Goal: Information Seeking & Learning: Learn about a topic

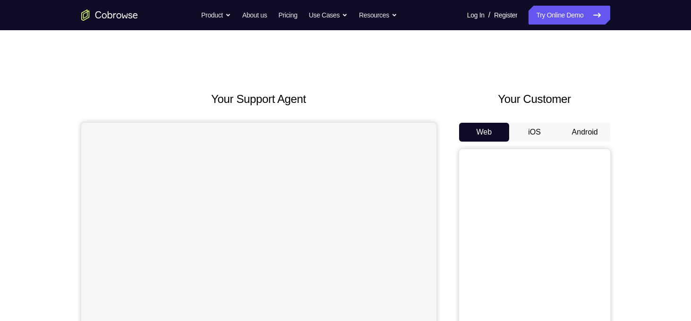
click at [584, 123] on button "Android" at bounding box center [584, 132] width 51 height 19
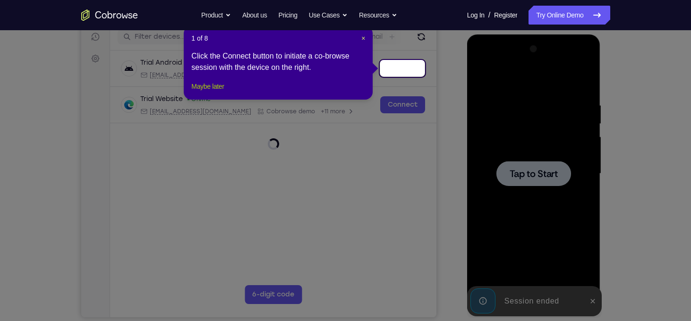
click at [220, 92] on button "Maybe later" at bounding box center [207, 86] width 33 height 11
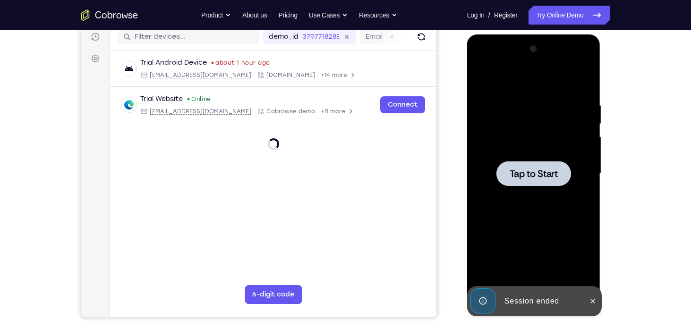
click at [526, 151] on div at bounding box center [533, 174] width 119 height 264
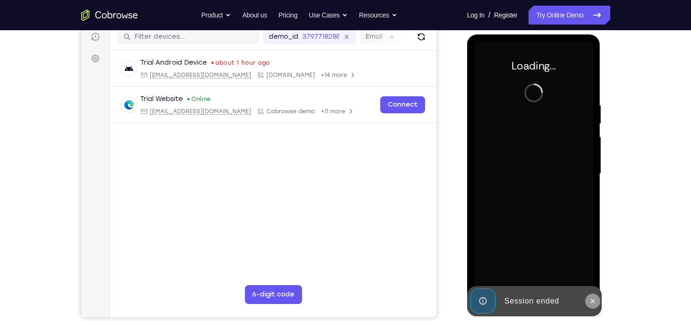
click at [594, 301] on icon at bounding box center [593, 301] width 8 height 8
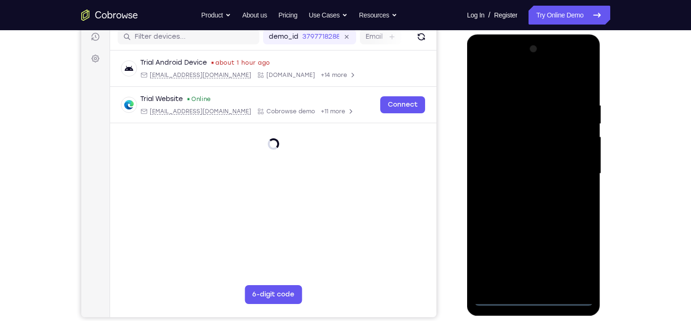
click at [536, 300] on div at bounding box center [533, 174] width 119 height 264
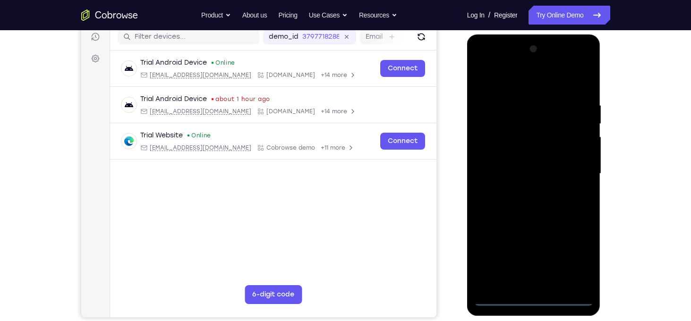
click at [575, 265] on div at bounding box center [533, 174] width 119 height 264
click at [574, 260] on div at bounding box center [533, 174] width 119 height 264
click at [499, 79] on div at bounding box center [533, 174] width 119 height 264
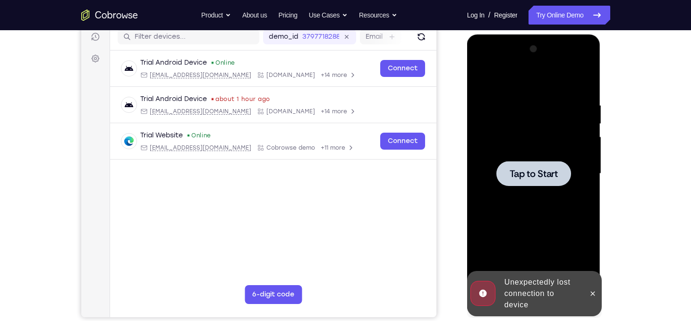
click at [529, 143] on div at bounding box center [533, 174] width 119 height 264
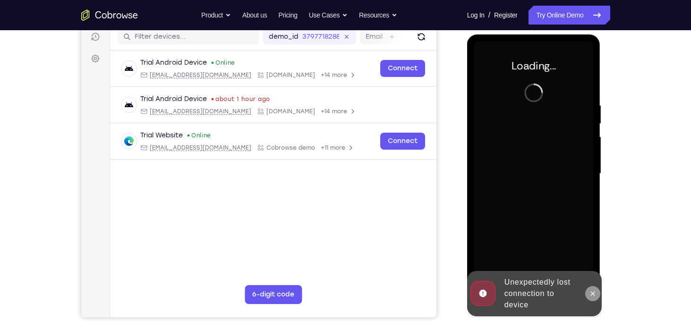
click at [592, 297] on button at bounding box center [592, 293] width 15 height 15
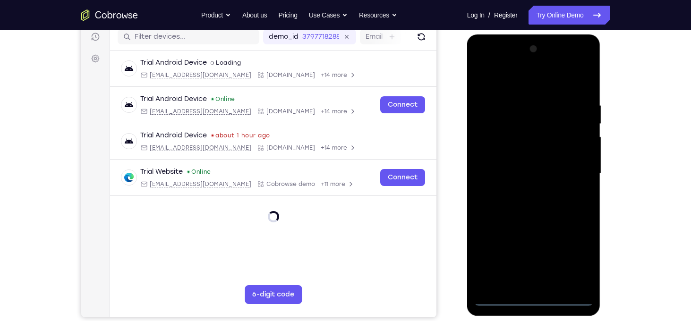
click at [532, 297] on div at bounding box center [533, 174] width 119 height 264
click at [534, 299] on div at bounding box center [533, 174] width 119 height 264
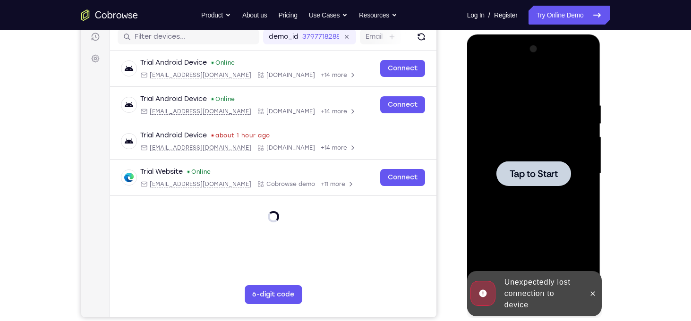
click at [536, 191] on div at bounding box center [533, 174] width 119 height 264
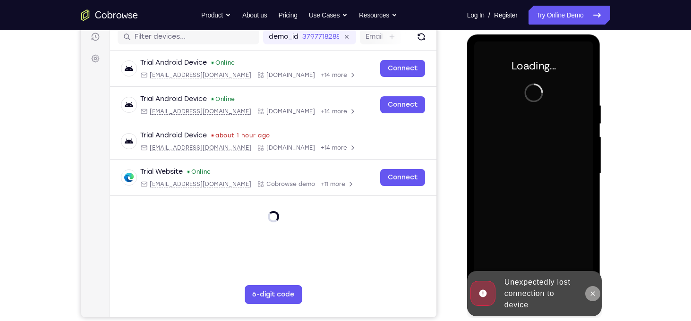
click at [588, 291] on button at bounding box center [592, 293] width 15 height 15
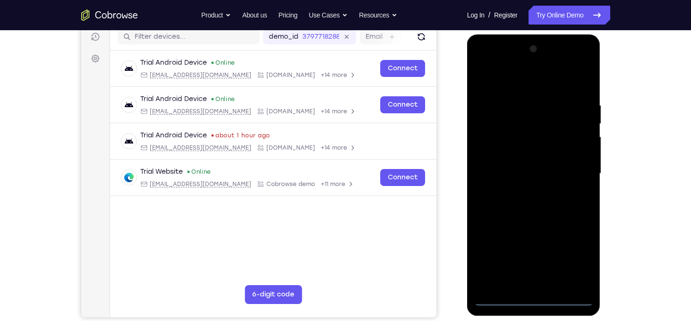
click at [531, 301] on div at bounding box center [533, 174] width 119 height 264
click at [575, 260] on div at bounding box center [533, 174] width 119 height 264
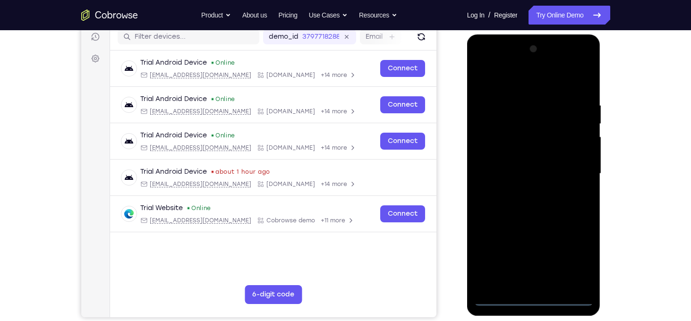
click at [501, 76] on div at bounding box center [533, 174] width 119 height 264
click at [503, 79] on div at bounding box center [533, 174] width 119 height 264
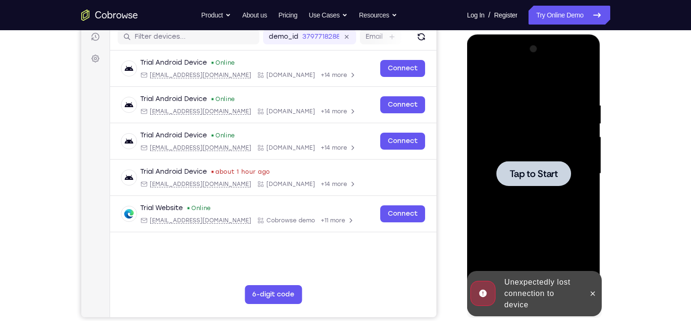
click at [534, 151] on div at bounding box center [533, 174] width 119 height 264
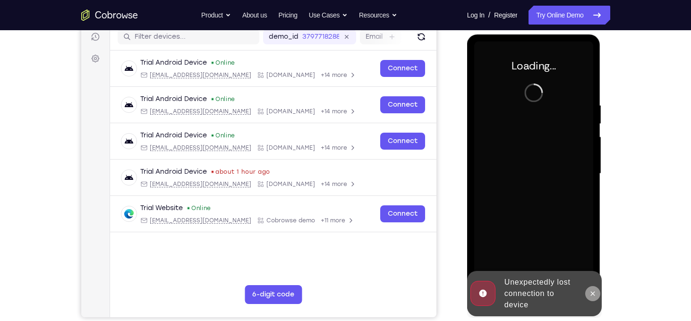
click at [592, 293] on icon at bounding box center [593, 294] width 8 height 8
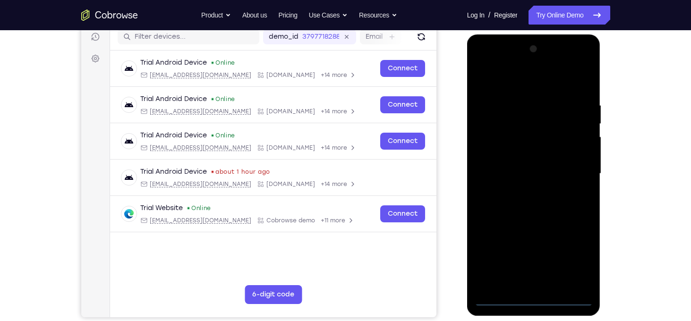
click at [532, 299] on div at bounding box center [533, 174] width 119 height 264
click at [531, 296] on div at bounding box center [533, 174] width 119 height 264
click at [567, 260] on div at bounding box center [533, 174] width 119 height 264
click at [573, 259] on div at bounding box center [533, 174] width 119 height 264
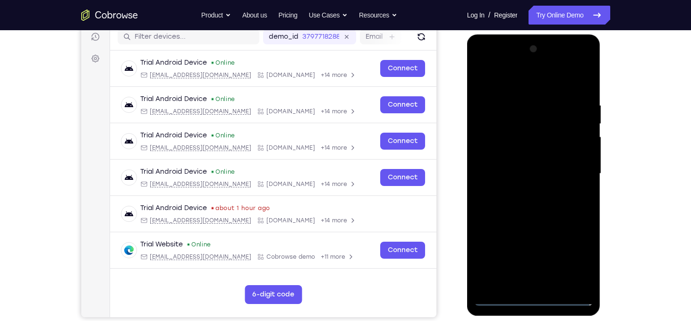
click at [507, 82] on div at bounding box center [533, 174] width 119 height 264
click at [574, 169] on div at bounding box center [533, 174] width 119 height 264
click at [525, 192] on div at bounding box center [533, 174] width 119 height 264
click at [517, 162] on div at bounding box center [533, 174] width 119 height 264
click at [518, 153] on div at bounding box center [533, 174] width 119 height 264
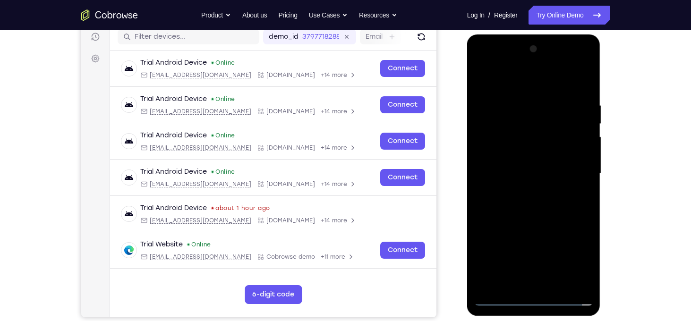
click at [512, 176] on div at bounding box center [533, 174] width 119 height 264
click at [525, 205] on div at bounding box center [533, 174] width 119 height 264
click at [582, 89] on div at bounding box center [533, 174] width 119 height 264
click at [516, 101] on div at bounding box center [533, 174] width 119 height 264
click at [572, 172] on div at bounding box center [533, 174] width 119 height 264
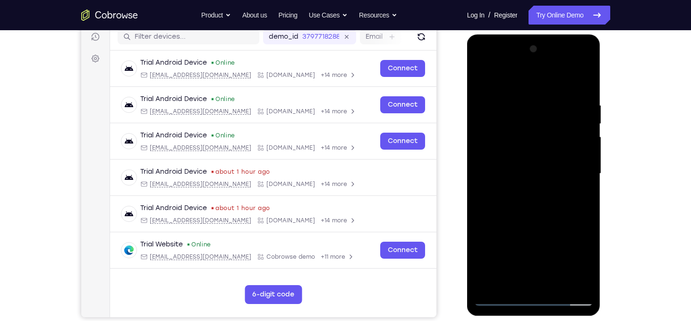
click at [576, 169] on div at bounding box center [533, 174] width 119 height 264
drag, startPoint x: 576, startPoint y: 169, endPoint x: 499, endPoint y: 164, distance: 77.6
click at [499, 164] on div at bounding box center [533, 174] width 119 height 264
click at [575, 165] on div at bounding box center [533, 174] width 119 height 264
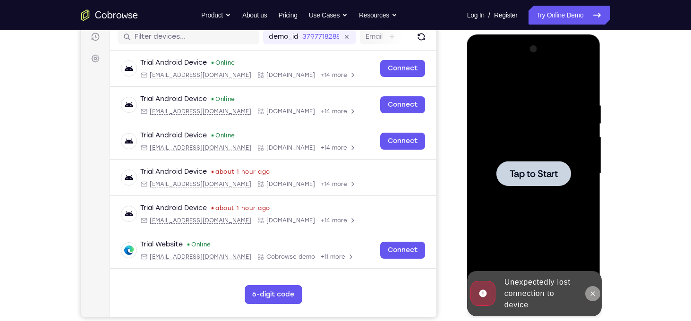
click at [591, 290] on icon at bounding box center [593, 294] width 8 height 8
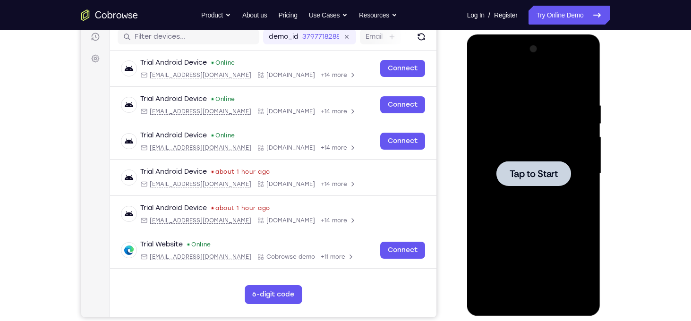
click at [544, 189] on div at bounding box center [533, 174] width 119 height 264
